Goal: Information Seeking & Learning: Understand process/instructions

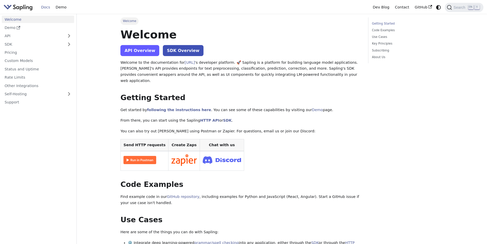
click at [145, 50] on link "API Overview" at bounding box center [139, 50] width 39 height 11
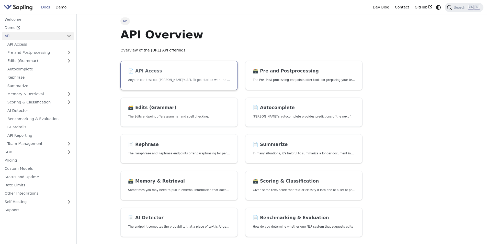
click at [173, 81] on p "Anyone can test out Sapling's API. To get started with the API, simply:" at bounding box center [179, 79] width 102 height 5
